Goal: Transaction & Acquisition: Purchase product/service

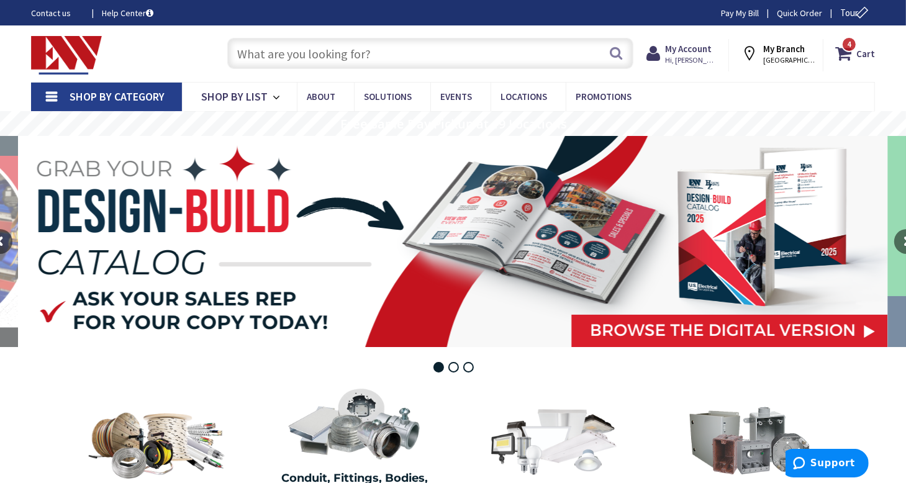
click at [297, 53] on input "text" at bounding box center [430, 53] width 407 height 31
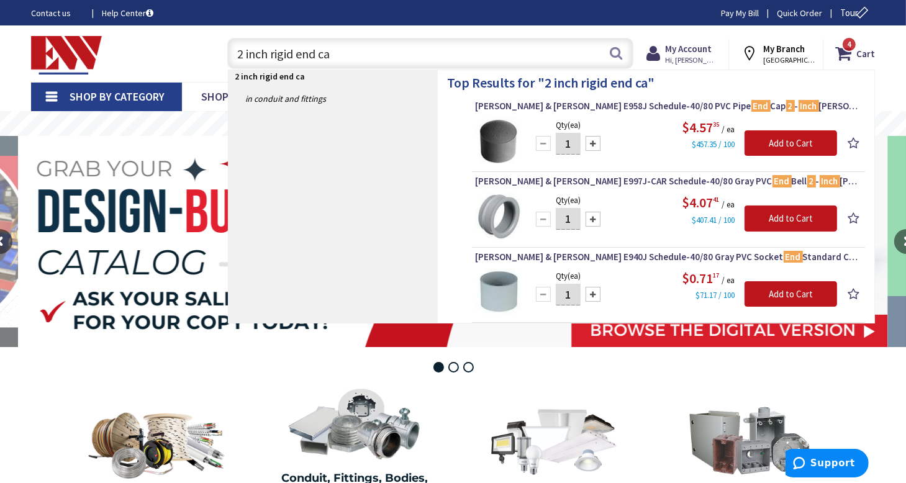
type input "2 inch rigid end cap"
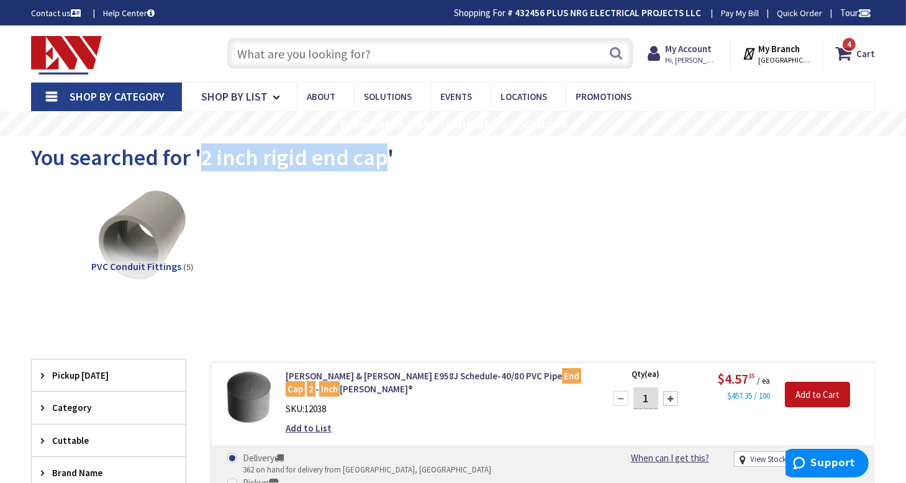
drag, startPoint x: 204, startPoint y: 155, endPoint x: 381, endPoint y: 158, distance: 177.6
click at [381, 158] on span "You searched for '2 inch rigid end cap'" at bounding box center [212, 157] width 363 height 28
copy span "2 inch rigid end cap"
